Goal: Information Seeking & Learning: Learn about a topic

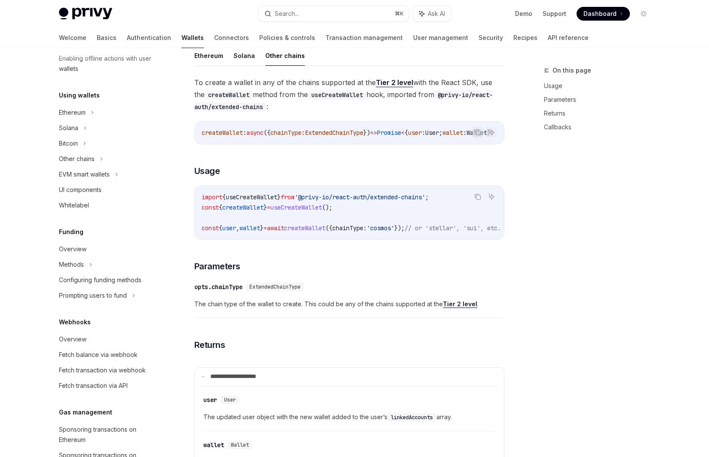
scroll to position [153, 0]
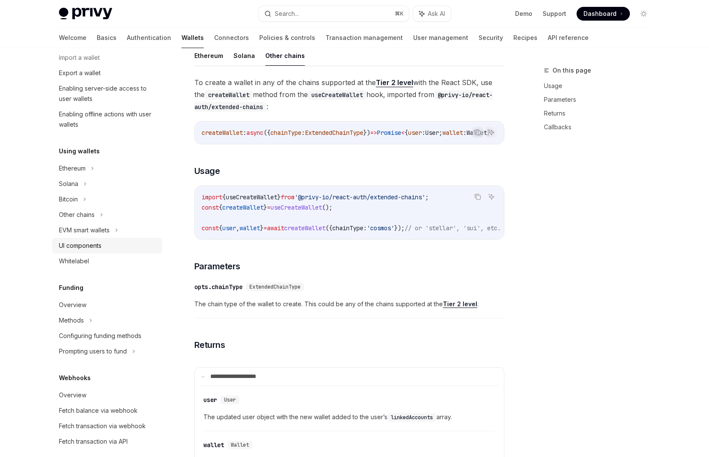
click at [84, 247] on div "UI components" at bounding box center [80, 246] width 43 height 10
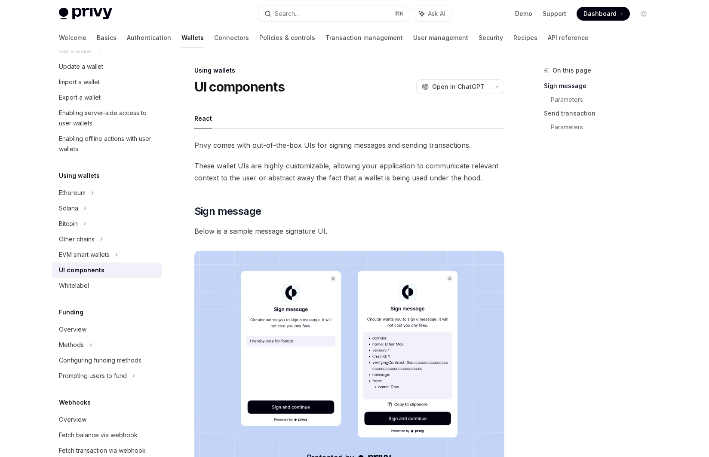
scroll to position [47, 0]
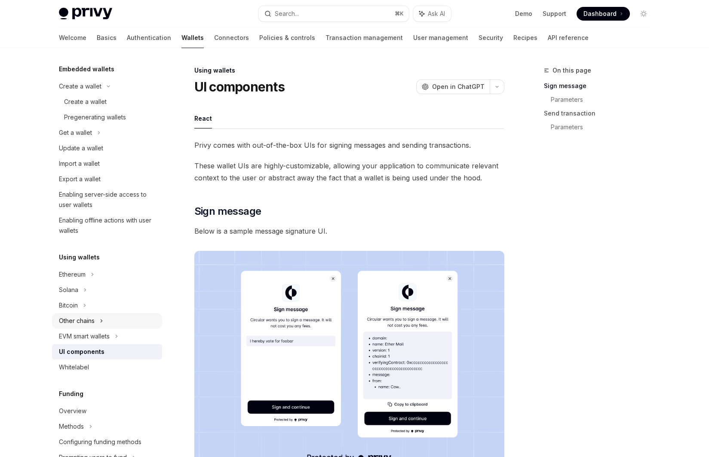
click at [78, 319] on div "Other chains" at bounding box center [77, 321] width 36 height 10
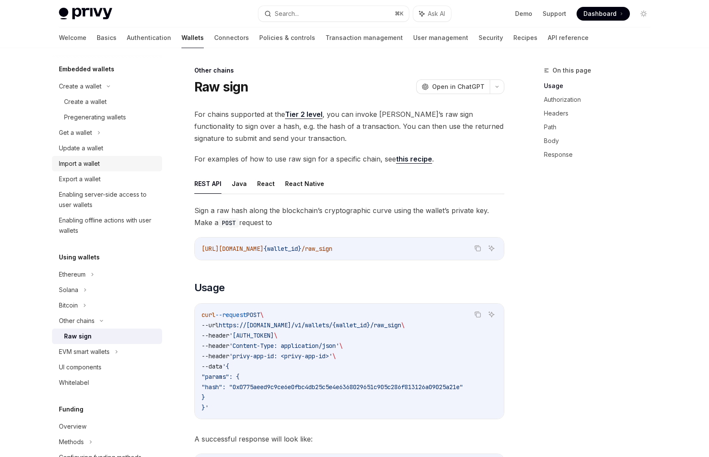
click at [87, 162] on div "Import a wallet" at bounding box center [79, 164] width 41 height 10
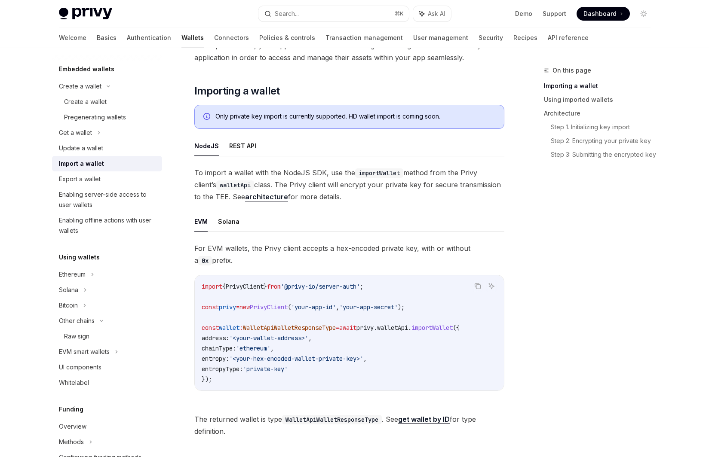
scroll to position [141, 0]
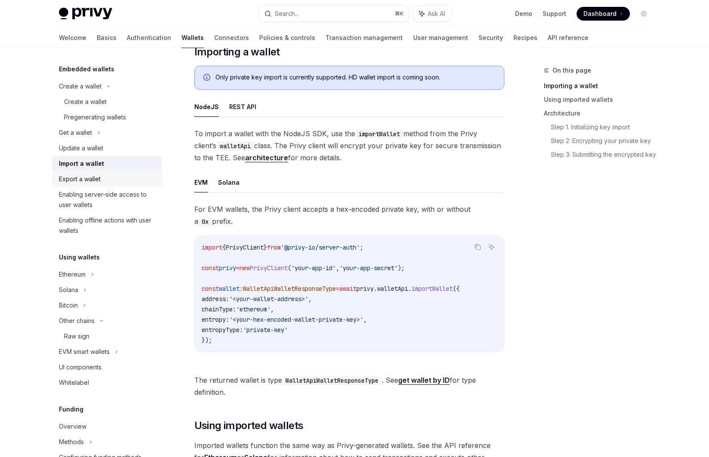
click at [97, 180] on div "Export a wallet" at bounding box center [80, 179] width 42 height 10
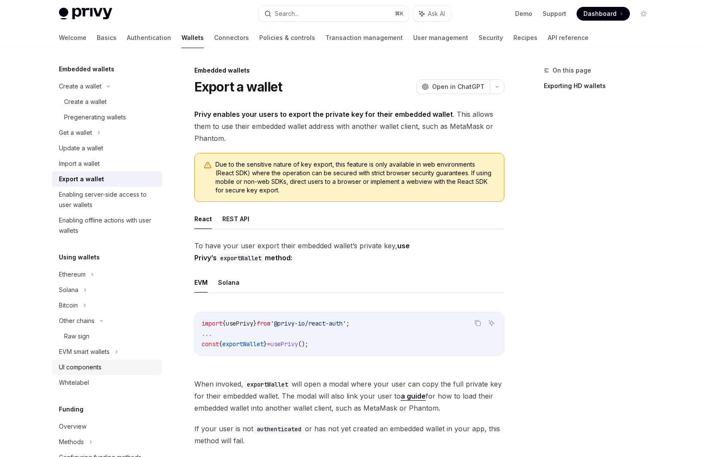
click at [89, 369] on div "UI components" at bounding box center [80, 367] width 43 height 10
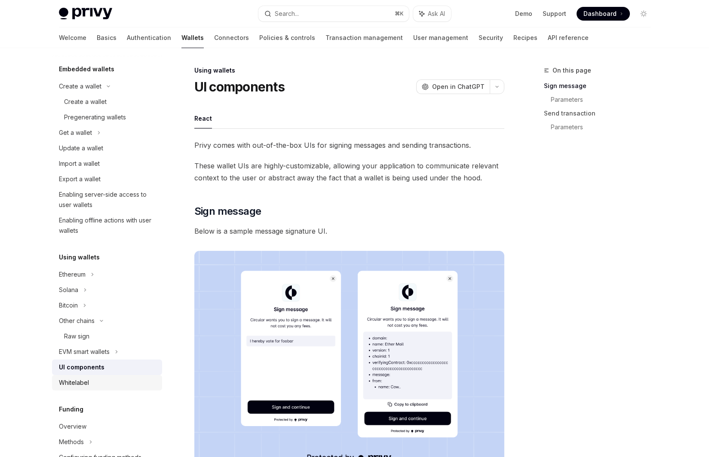
click at [89, 382] on div "Whitelabel" at bounding box center [108, 383] width 98 height 10
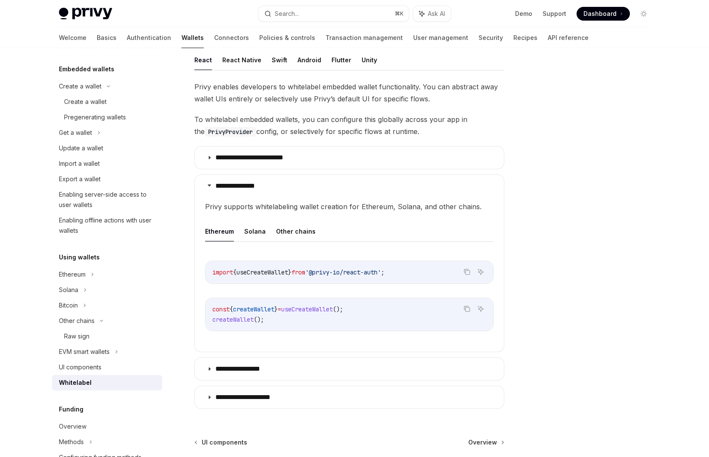
scroll to position [151, 0]
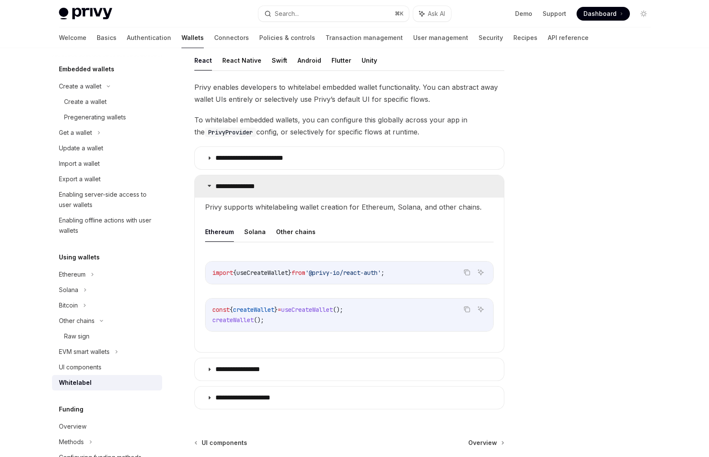
click at [236, 186] on p "**********" at bounding box center [239, 186] width 49 height 9
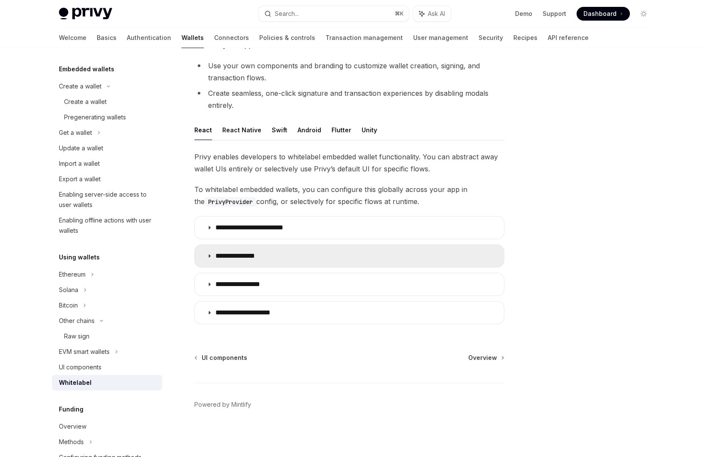
click at [239, 254] on p "**********" at bounding box center [239, 256] width 49 height 9
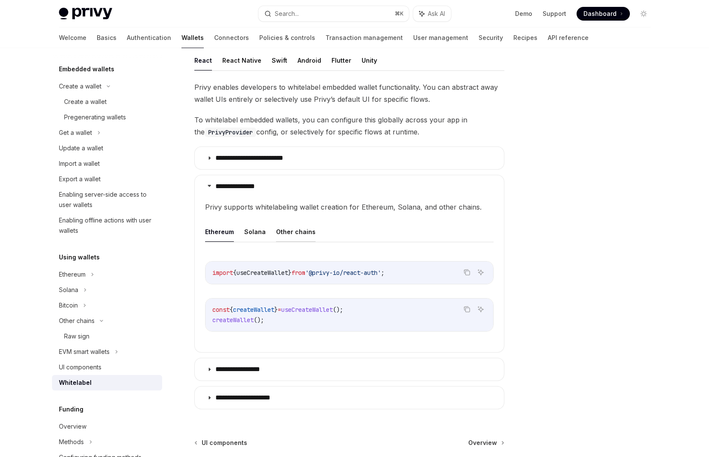
click at [291, 231] on button "Other chains" at bounding box center [296, 232] width 40 height 20
type textarea "*"
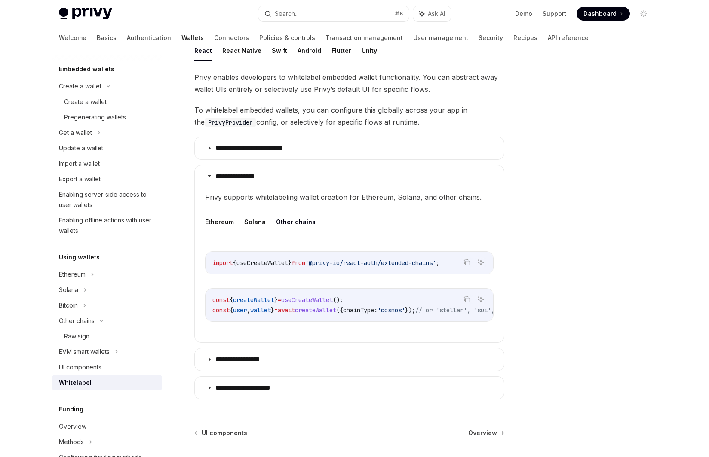
scroll to position [155, 0]
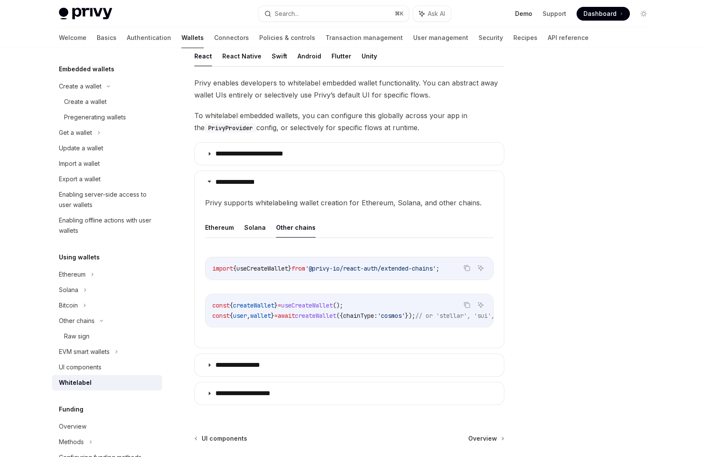
click at [523, 14] on link "Demo" at bounding box center [523, 13] width 17 height 9
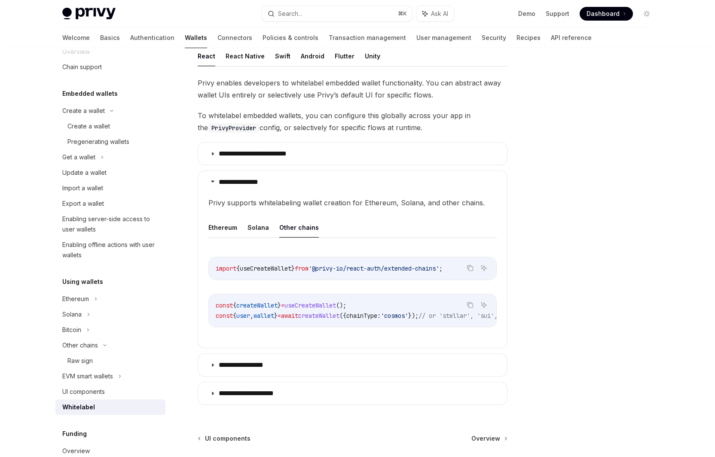
scroll to position [0, 0]
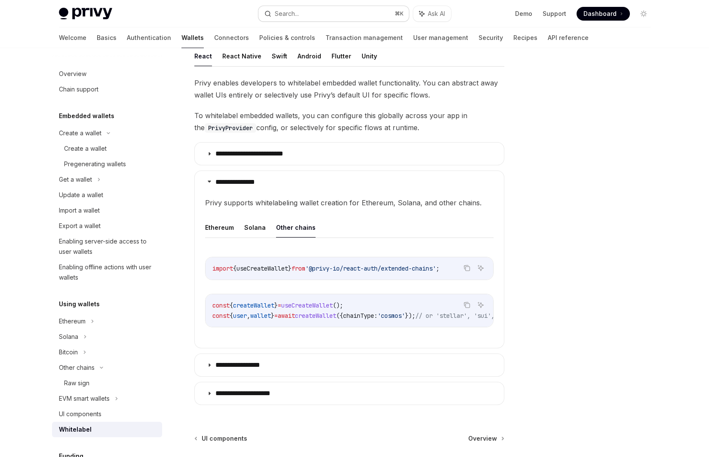
click at [316, 13] on button "Search... ⌘ K" at bounding box center [333, 13] width 150 height 15
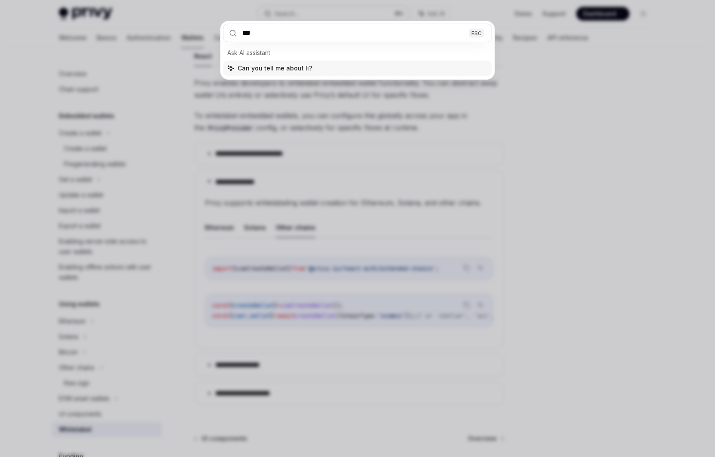
type input "****"
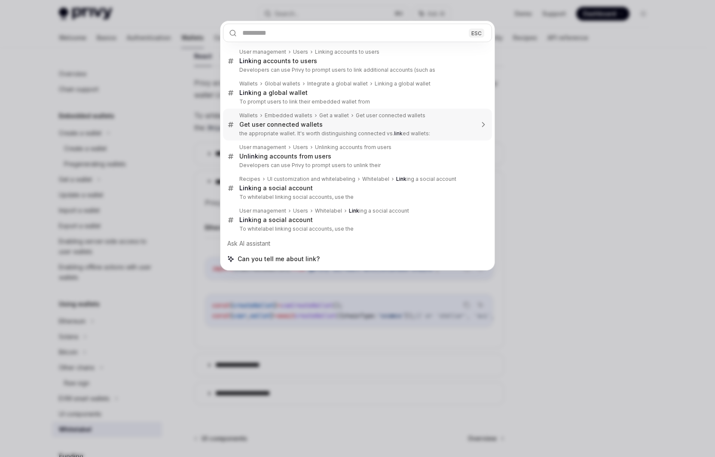
type textarea "*"
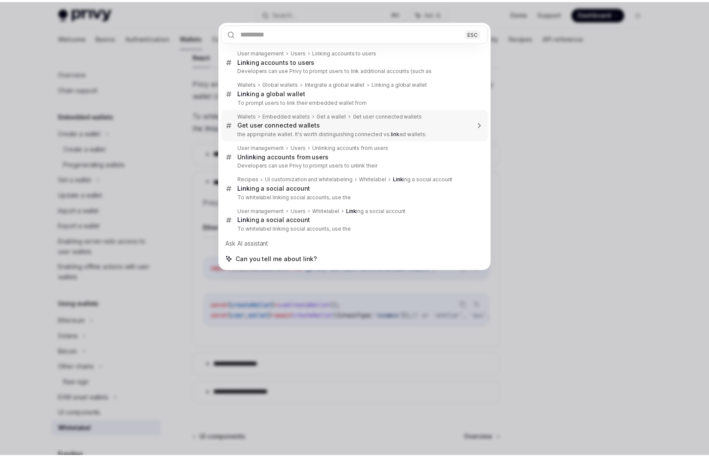
scroll to position [48, 0]
